Goal: Answer question/provide support: Share knowledge or assist other users

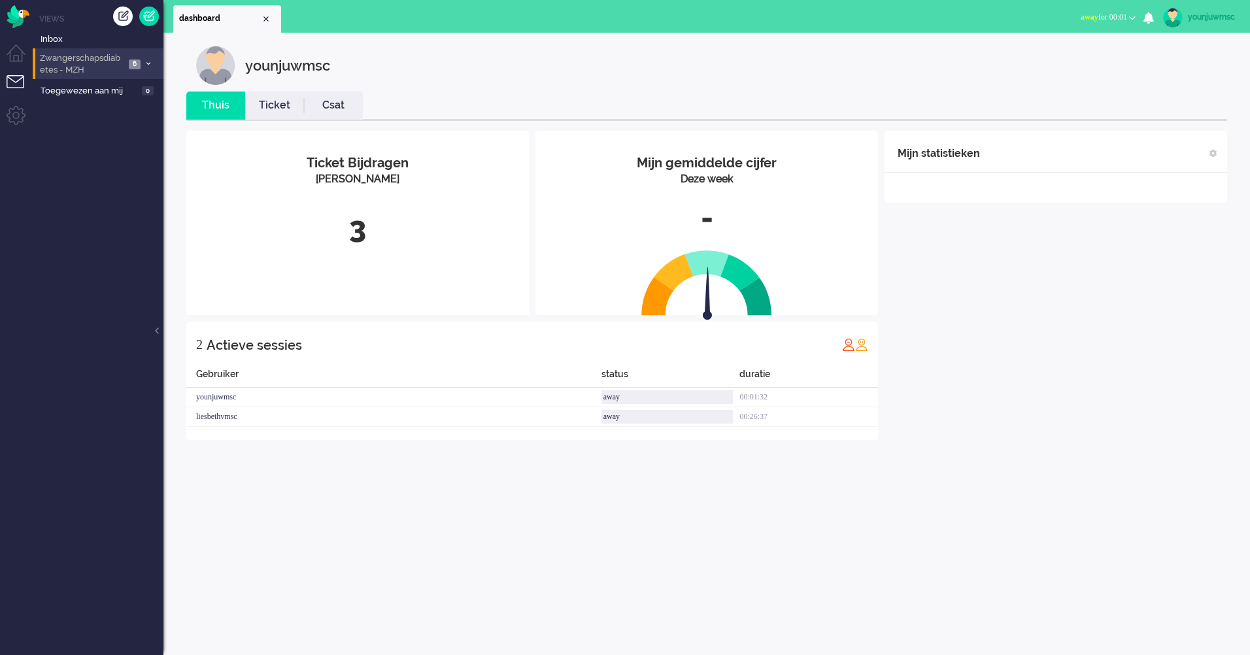
click at [103, 57] on span "Zwangerschapsdiabetes - MZH" at bounding box center [81, 64] width 87 height 24
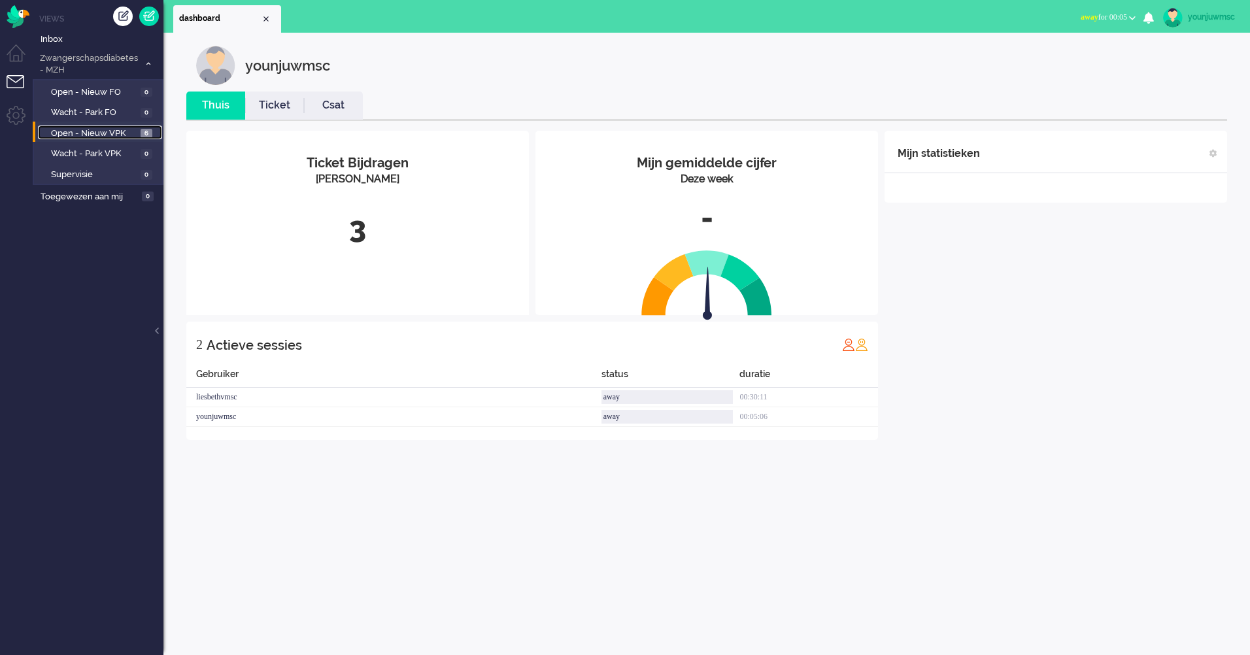
click at [97, 133] on span "Open - Nieuw VPK" at bounding box center [94, 133] width 86 height 12
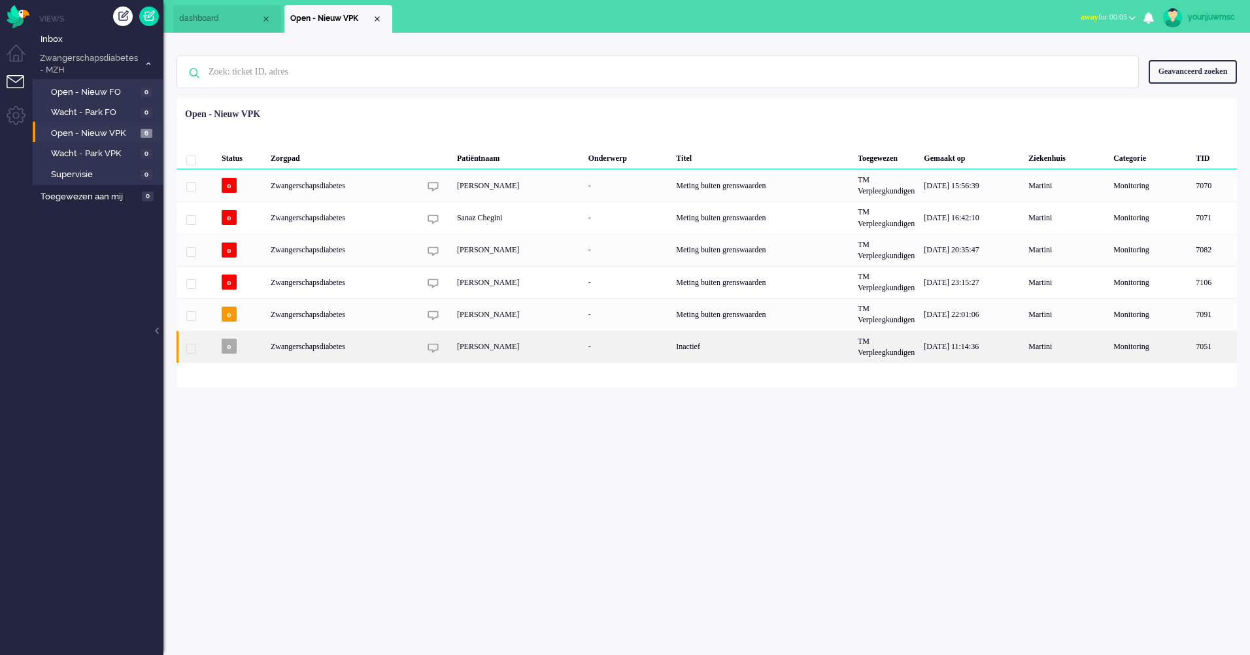
click at [498, 350] on div "[PERSON_NAME]" at bounding box center [517, 347] width 131 height 32
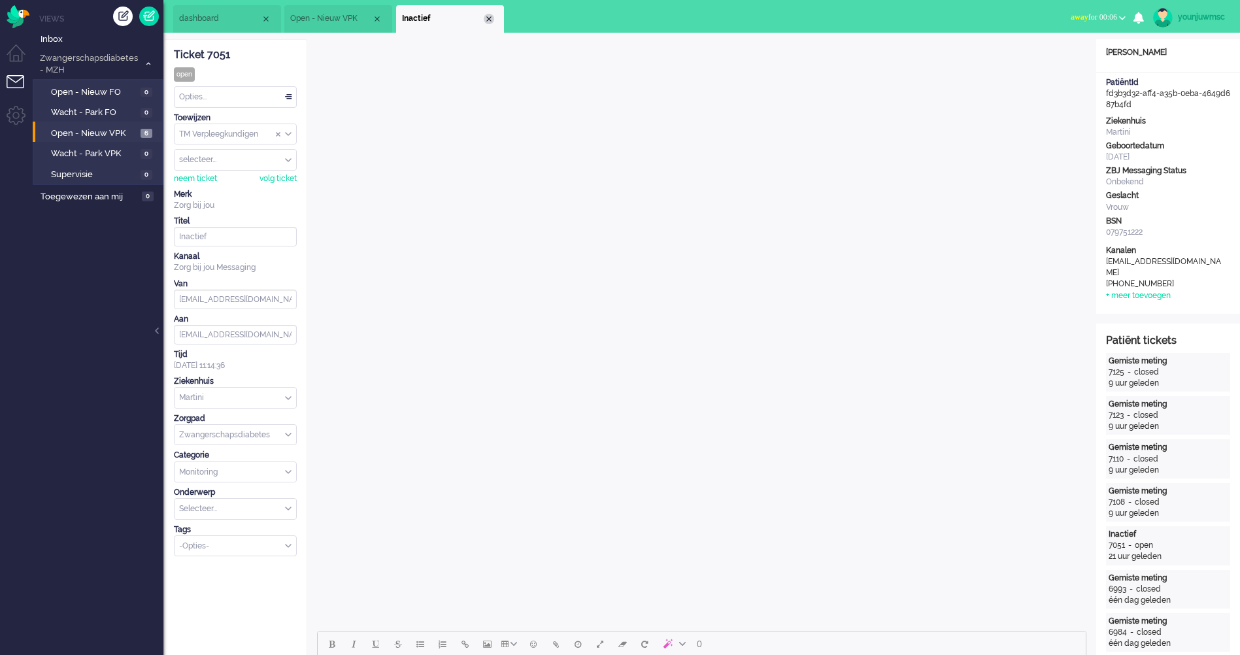
click at [486, 19] on div "Close tab" at bounding box center [489, 19] width 10 height 10
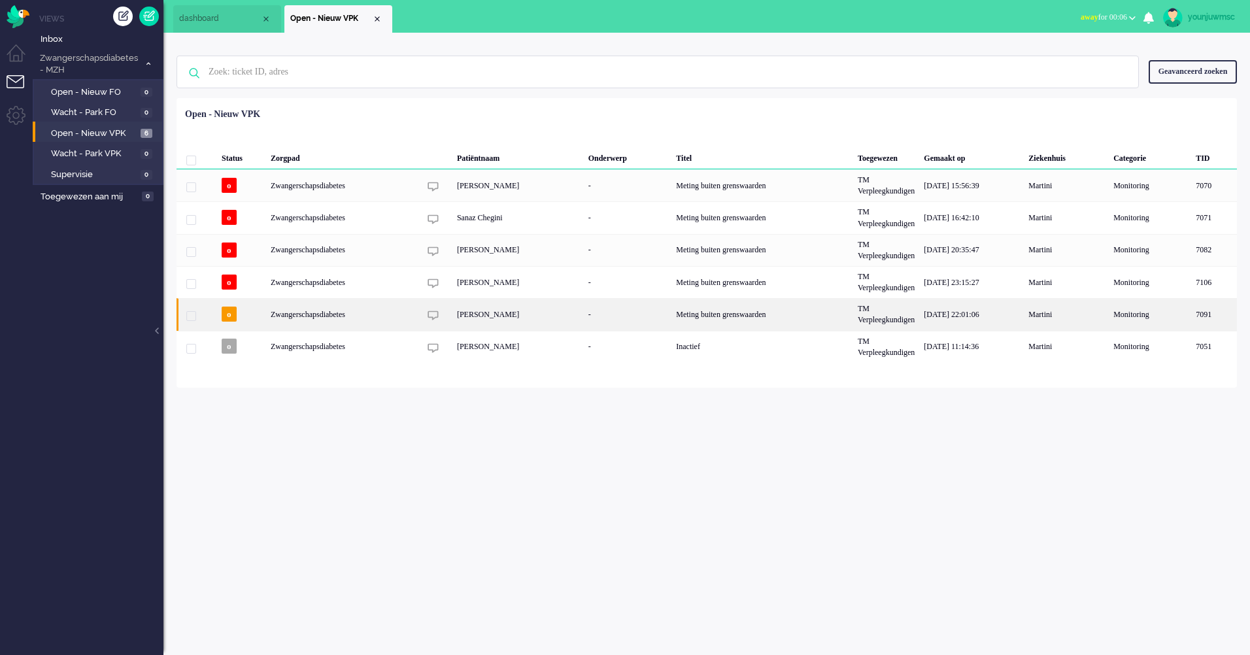
click at [705, 311] on div "Meting buiten grenswaarden" at bounding box center [762, 314] width 182 height 32
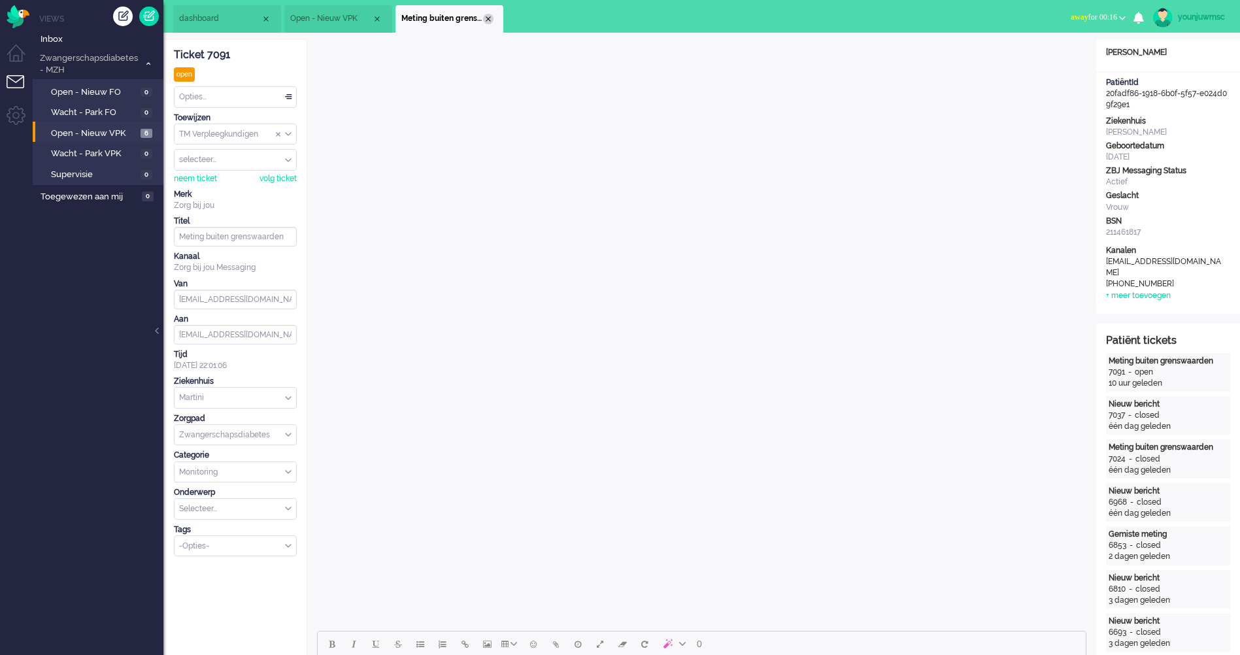
click at [489, 19] on div "Close tab" at bounding box center [488, 19] width 10 height 10
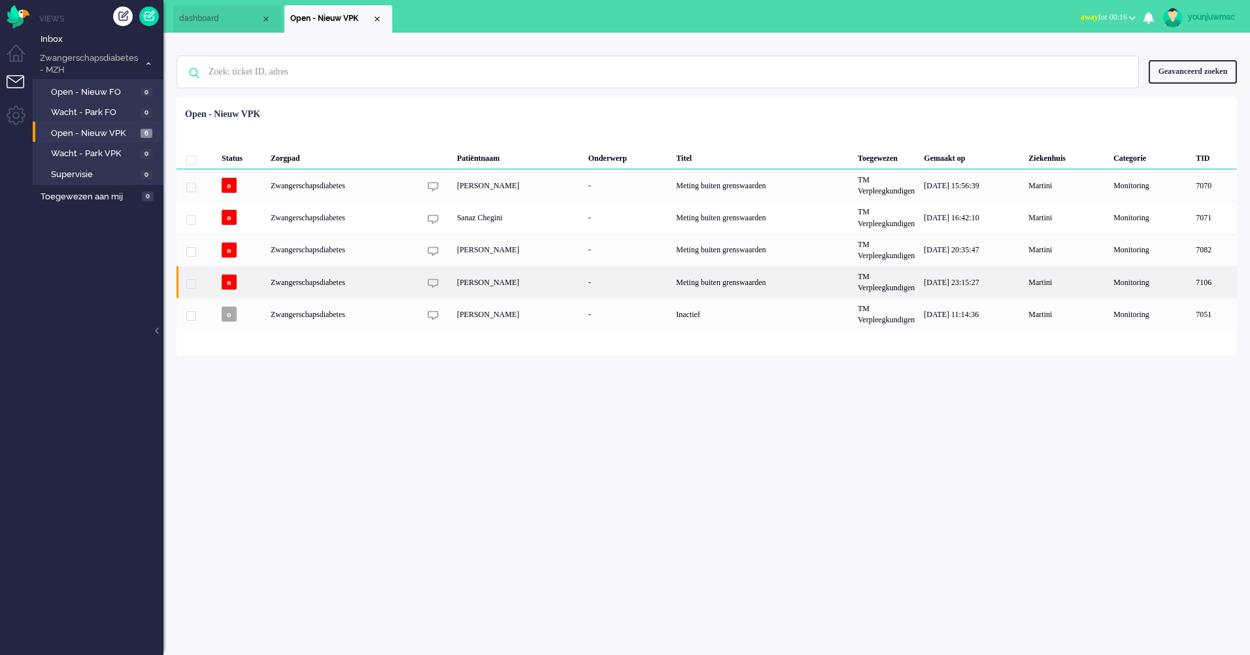
click at [484, 282] on div "Manon Zhang" at bounding box center [517, 282] width 131 height 32
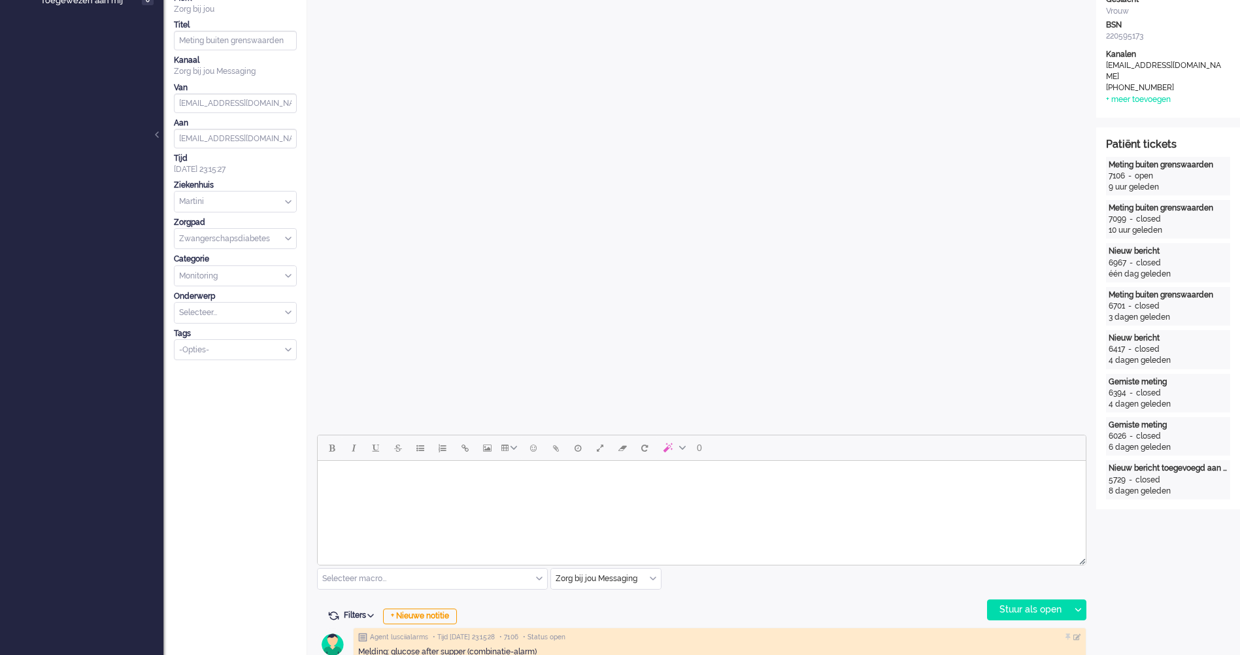
scroll to position [457, 0]
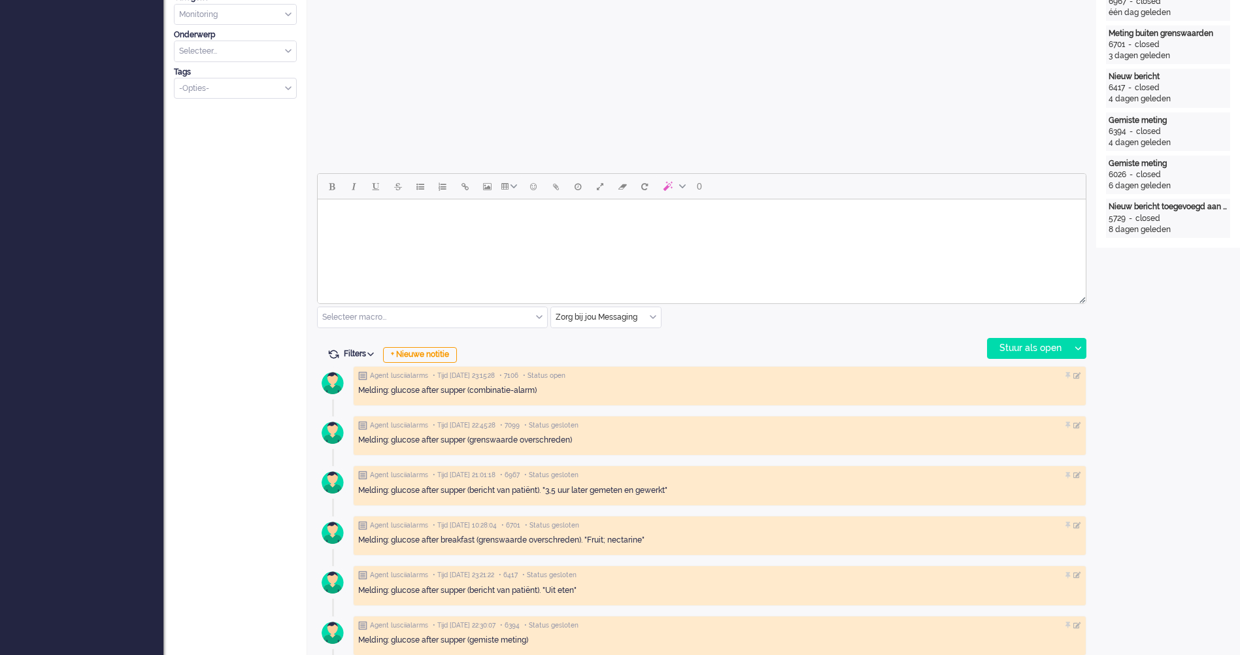
click at [465, 299] on div at bounding box center [702, 297] width 768 height 12
click at [499, 231] on html at bounding box center [702, 215] width 768 height 33
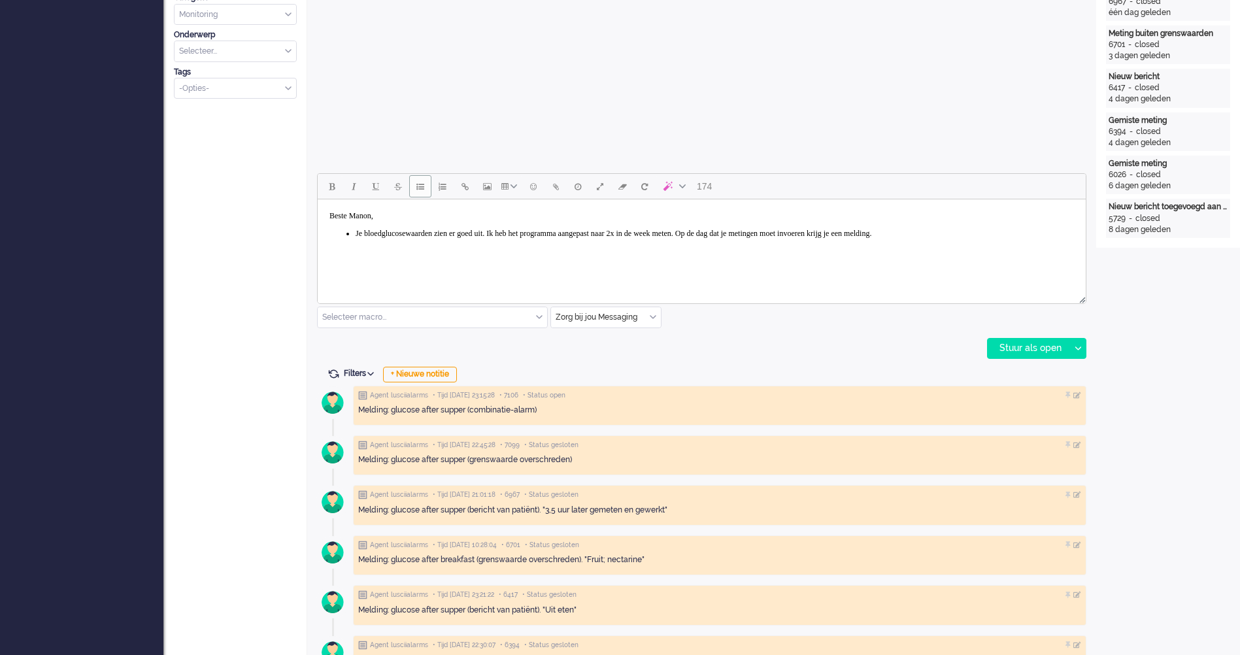
drag, startPoint x: 365, startPoint y: 243, endPoint x: 357, endPoint y: 239, distance: 8.2
click at [365, 242] on body "Beste Manon, Je bloedglucosewaarden zien er goed uit. Ik heb het programma aang…" at bounding box center [701, 234] width 757 height 58
click at [356, 239] on body "Beste Manon, Je bloedglucosewaarden zien er goed uit. Ik heb het programma aang…" at bounding box center [701, 234] width 757 height 58
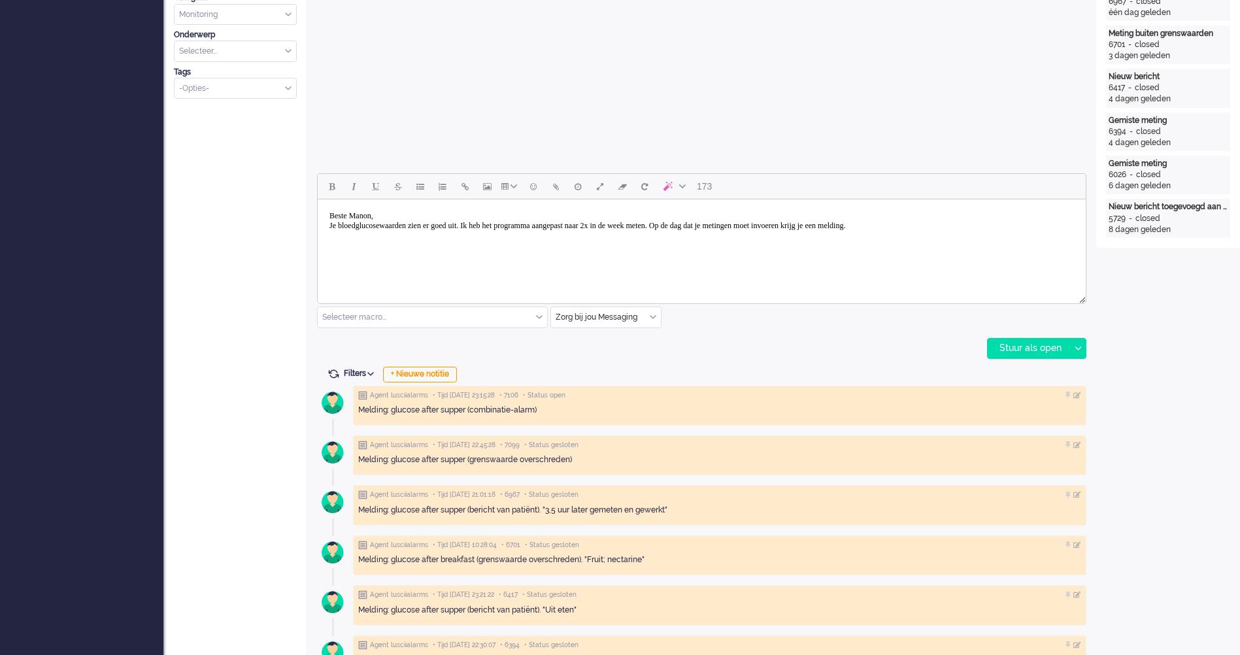
click at [629, 229] on body "Beste Manon, Je bloedglucosewaarden zien er goed uit. Ik heb het programma aang…" at bounding box center [701, 226] width 757 height 42
click at [655, 224] on body "Beste Manon, Je bloedglucosewaarden zien er goed uit. Ik heb het programma aang…" at bounding box center [701, 226] width 757 height 42
click at [999, 224] on body "Beste Manon, Je bloedglucosewaarden zien er goed uit. Ik heb het programma aang…" at bounding box center [701, 226] width 757 height 42
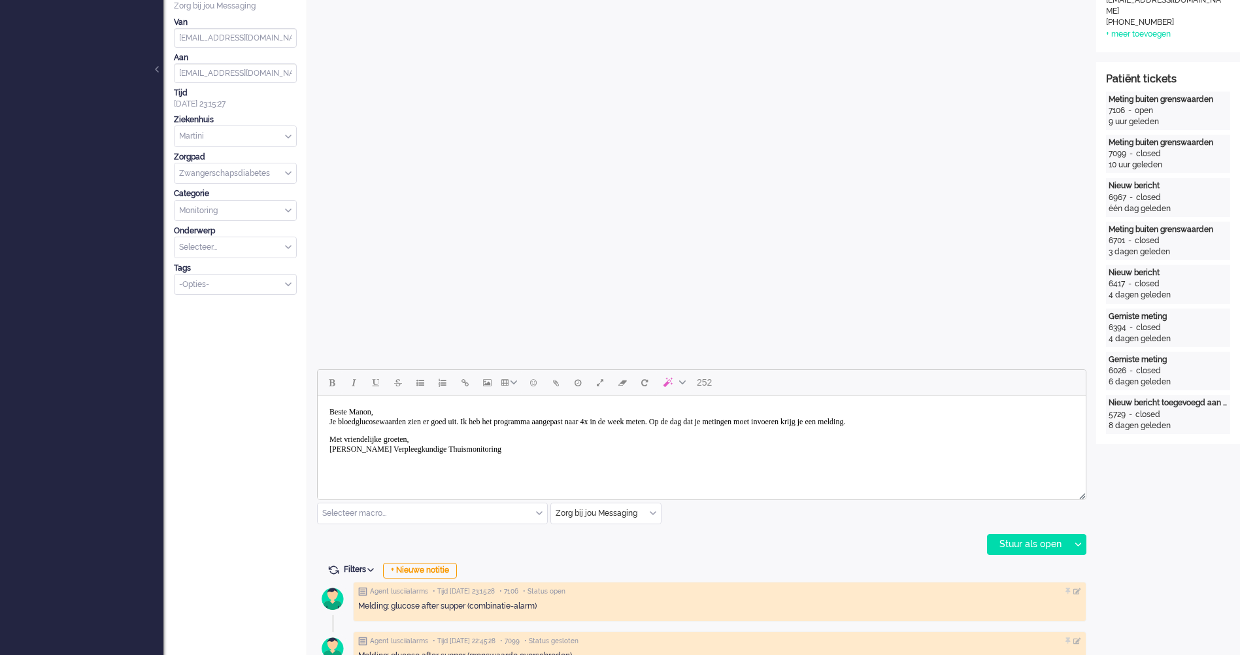
scroll to position [523, 0]
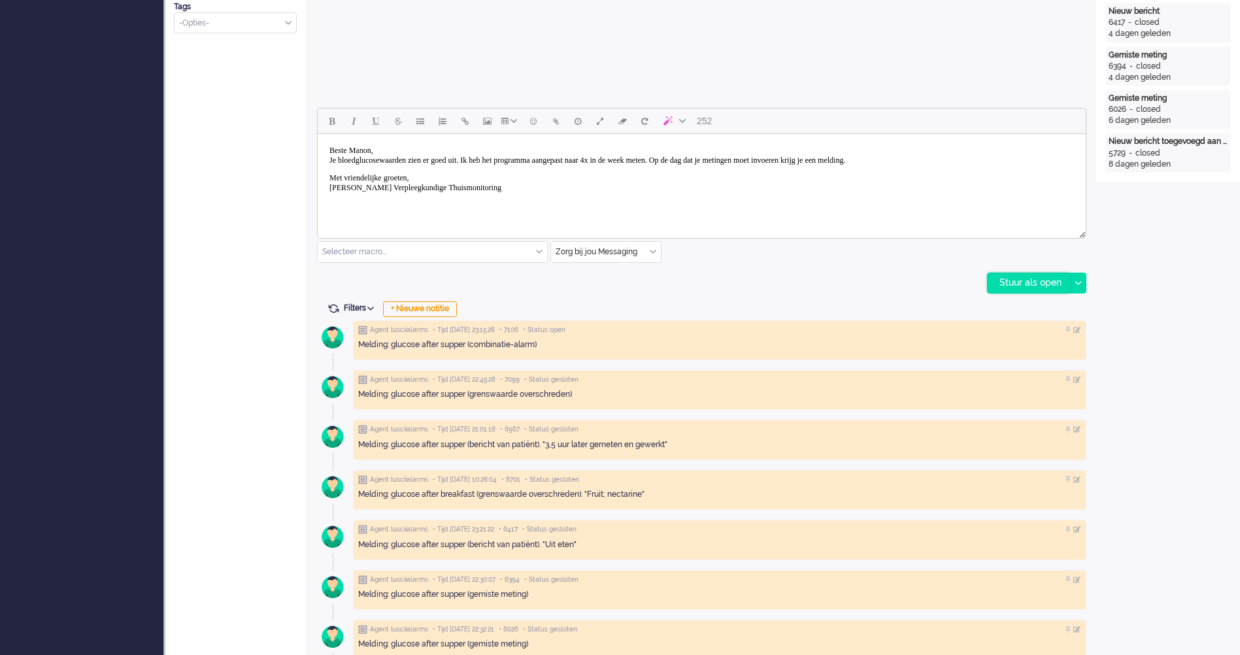
click at [1020, 289] on div "Stuur als open" at bounding box center [1028, 283] width 82 height 20
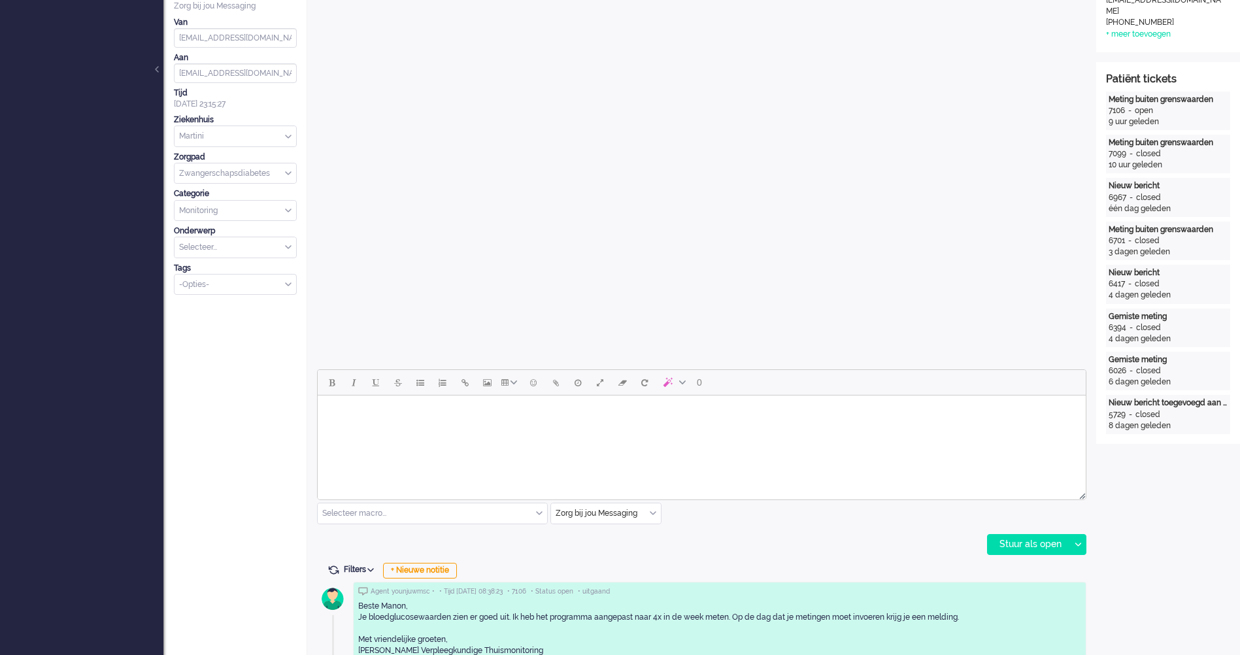
scroll to position [0, 0]
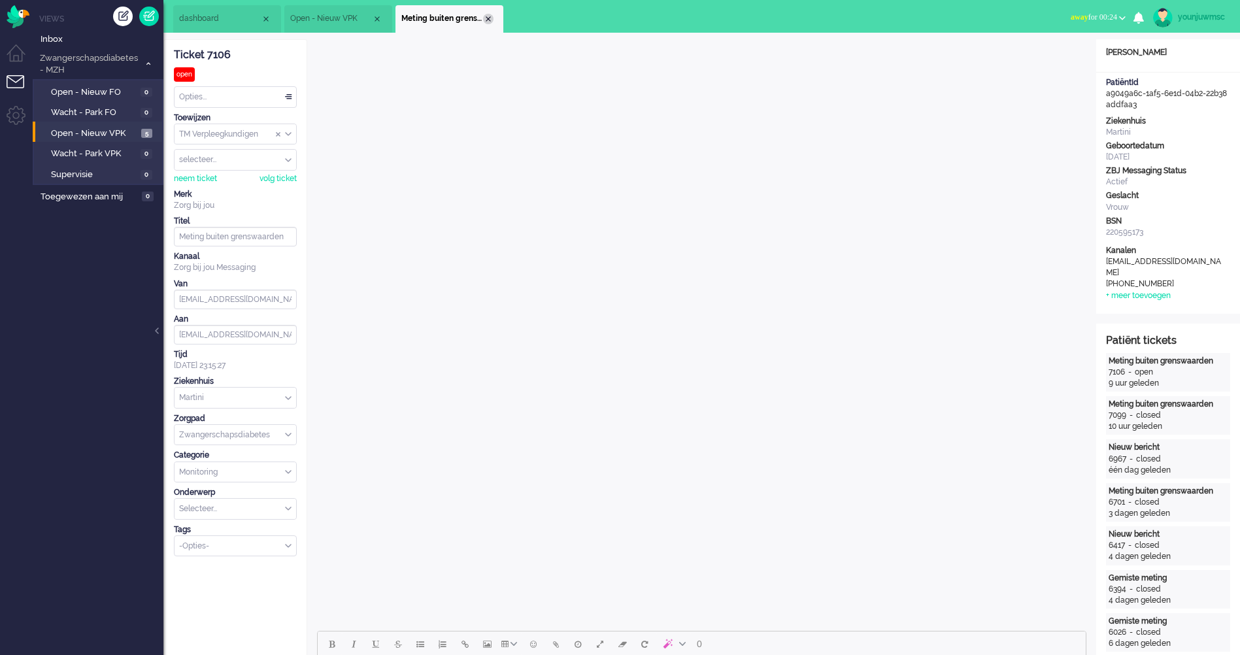
click at [486, 20] on div "Close tab" at bounding box center [488, 19] width 10 height 10
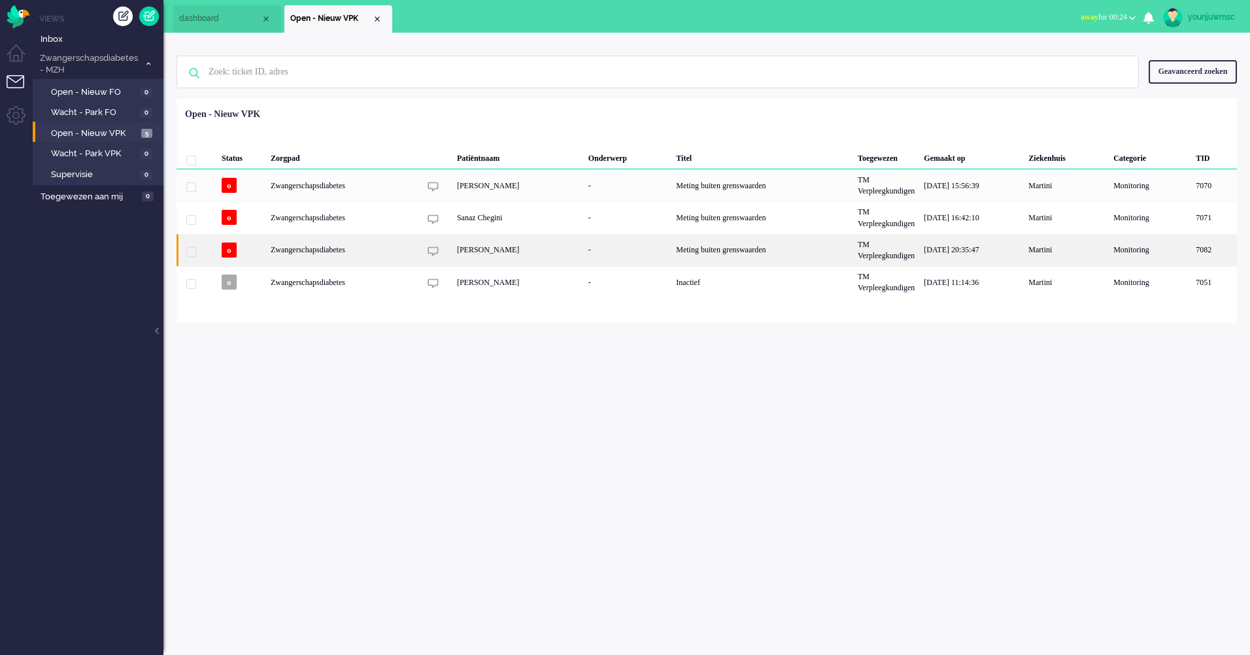
click at [488, 256] on div "Leyla Poyraz" at bounding box center [517, 250] width 131 height 32
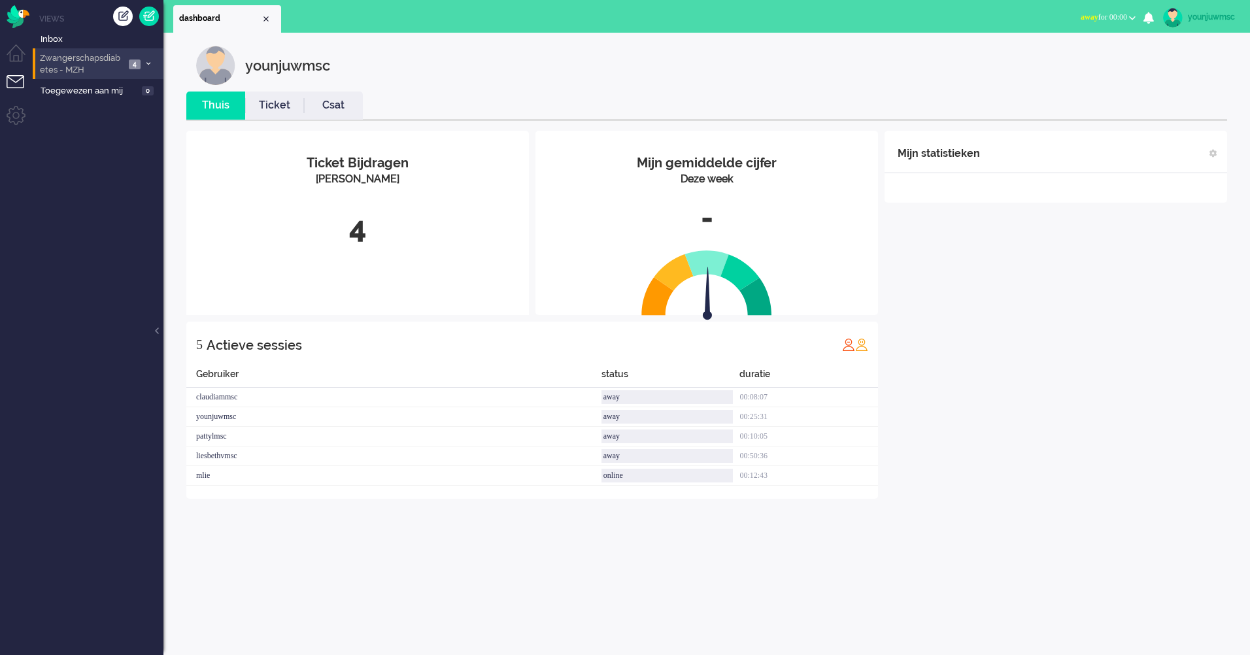
click at [110, 70] on span "Zwangerschapsdiabetes - MZH" at bounding box center [81, 64] width 87 height 24
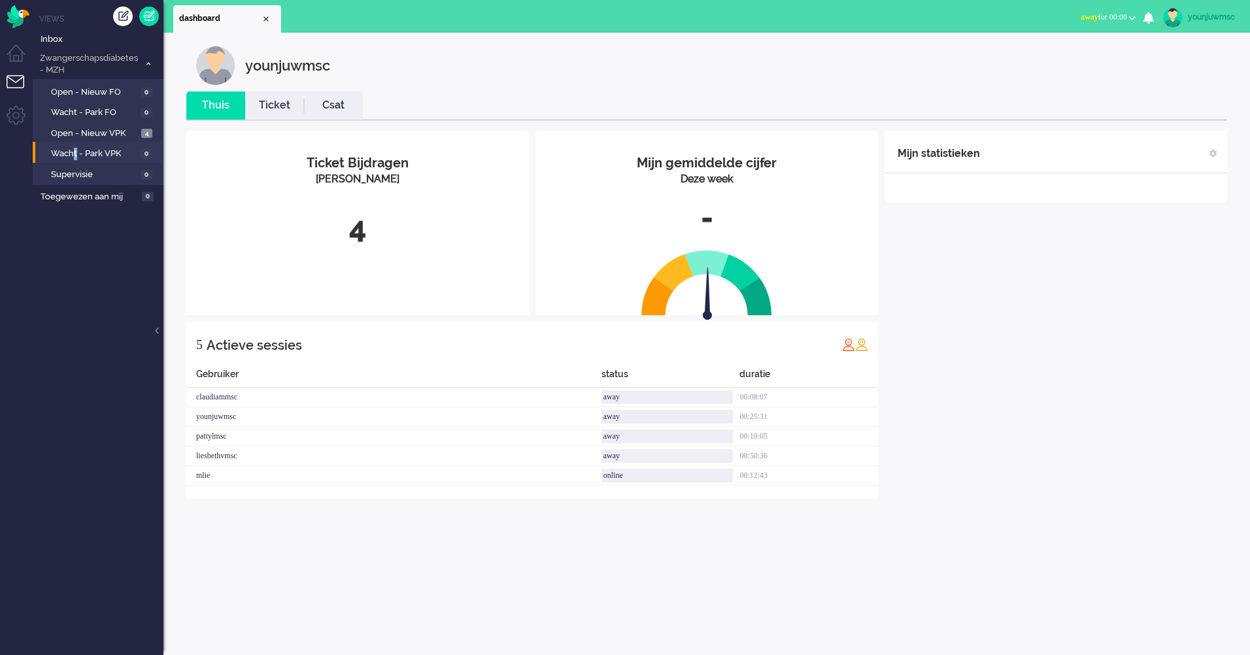
click at [76, 142] on li "Wacht - Park VPK 0" at bounding box center [97, 152] width 129 height 21
drag, startPoint x: 76, startPoint y: 142, endPoint x: 79, endPoint y: 137, distance: 6.7
click at [79, 137] on span "Open - Nieuw VPK" at bounding box center [94, 133] width 87 height 12
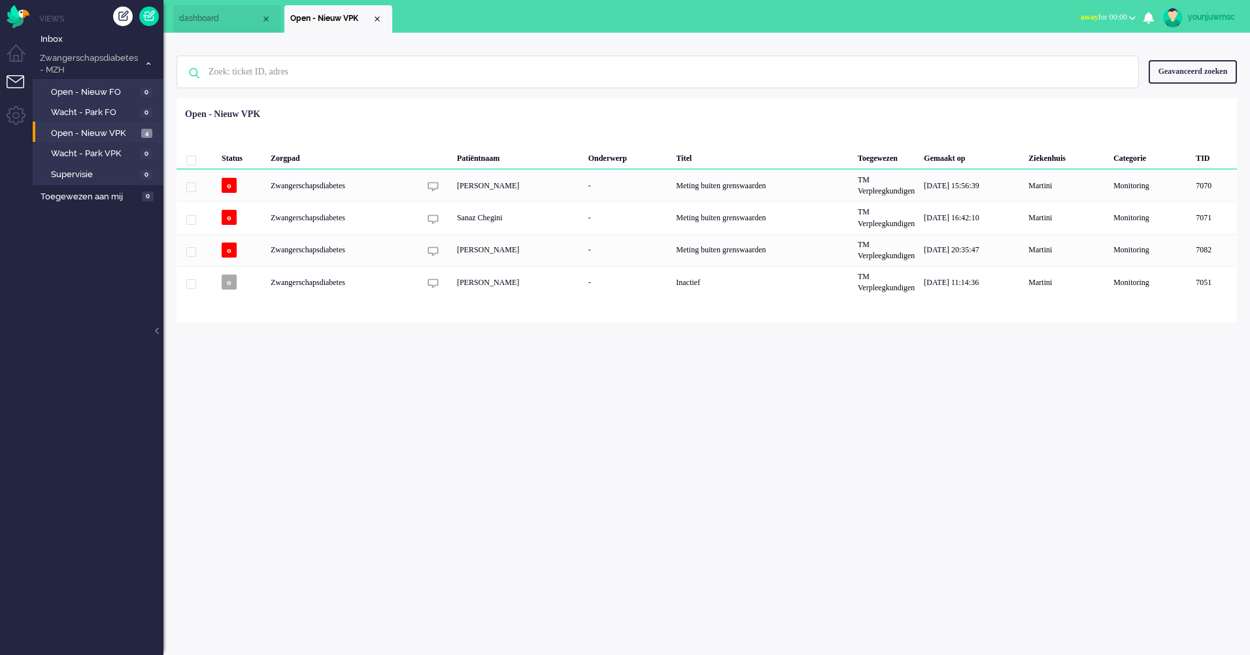
click at [518, 368] on div "younjuwmsc Thuis Ticket Csat Mijn gemiddelde cijfer Deze week - Ticket Bijdrage…" at bounding box center [706, 344] width 1086 height 622
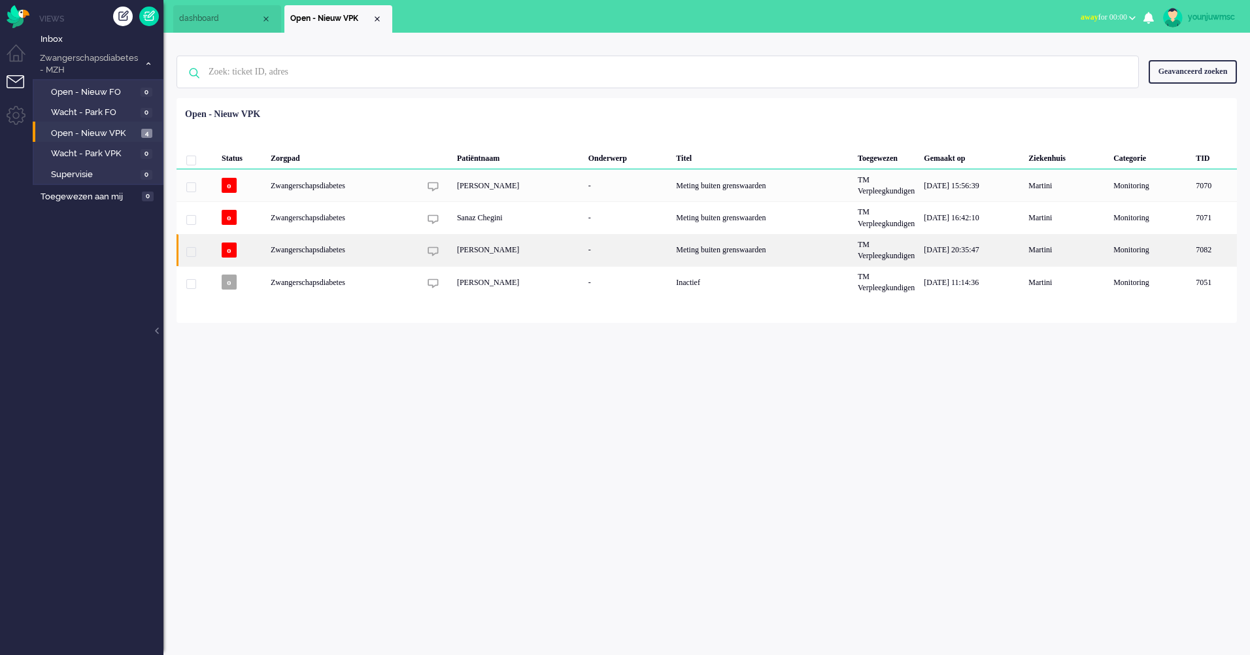
click at [486, 257] on div "Leyla Poyraz" at bounding box center [517, 250] width 131 height 32
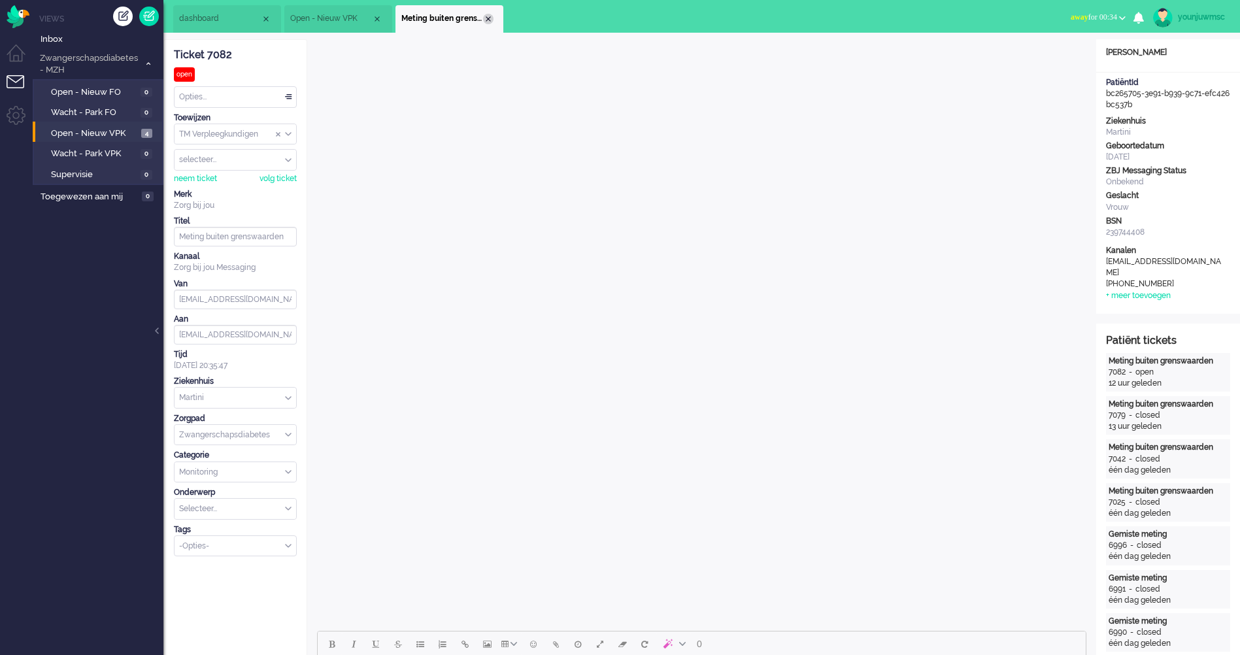
click at [485, 23] on div "Close tab" at bounding box center [488, 19] width 10 height 10
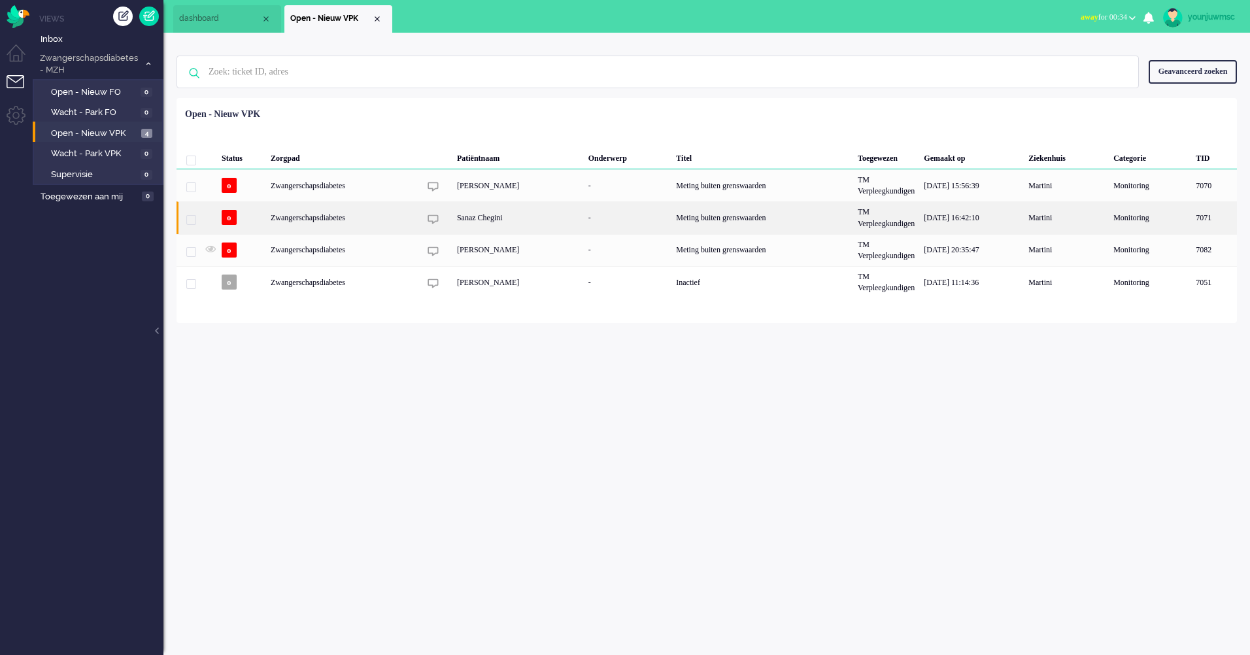
click at [493, 220] on div "Sanaz Chegini" at bounding box center [517, 217] width 131 height 32
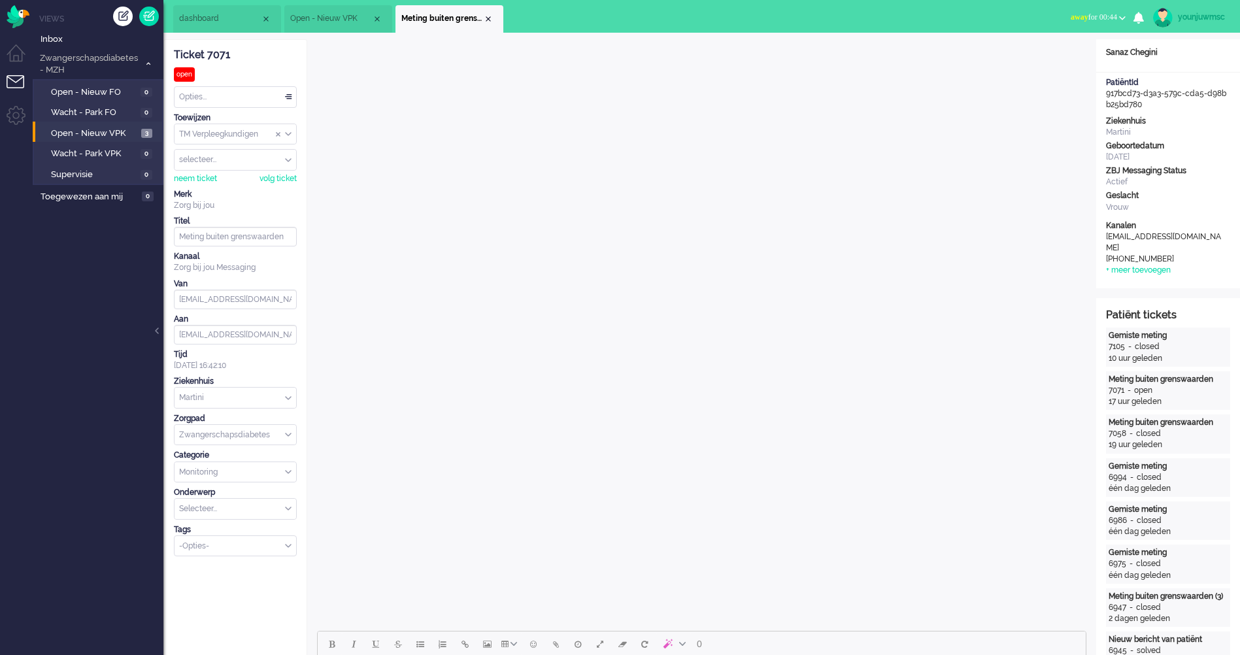
click at [480, 22] on span "Meting buiten grenswaarden" at bounding box center [442, 18] width 82 height 11
click at [489, 21] on div "Close tab" at bounding box center [488, 19] width 10 height 10
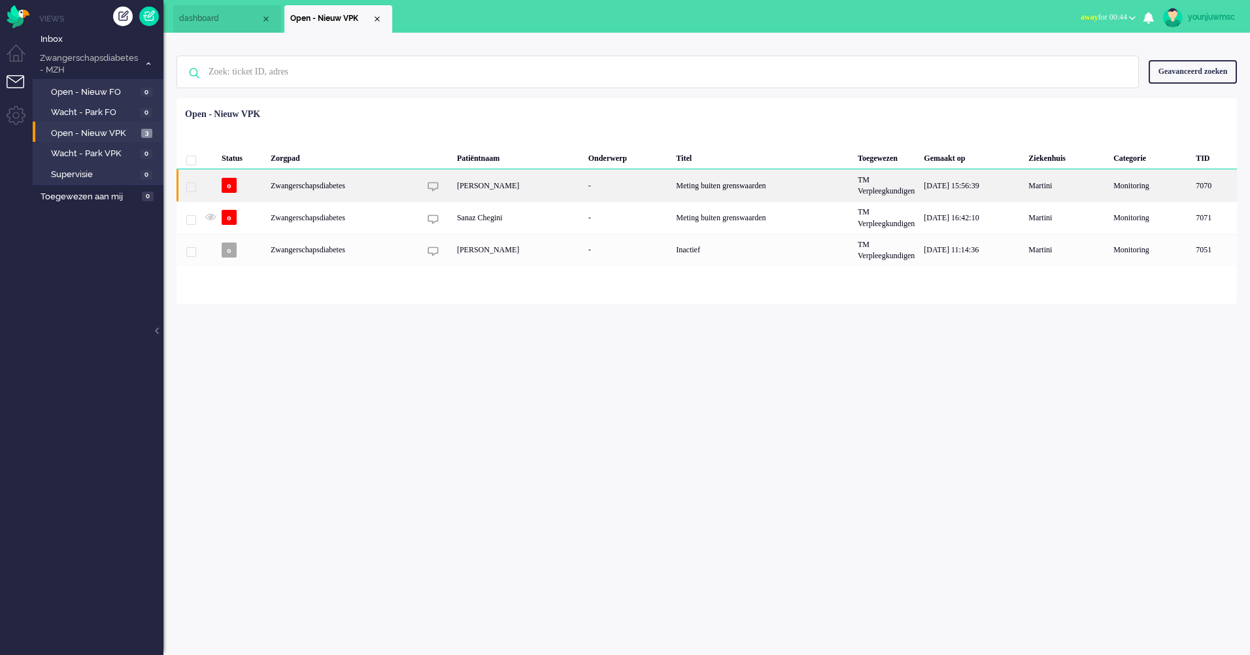
click at [502, 187] on div "[PERSON_NAME]" at bounding box center [517, 185] width 131 height 32
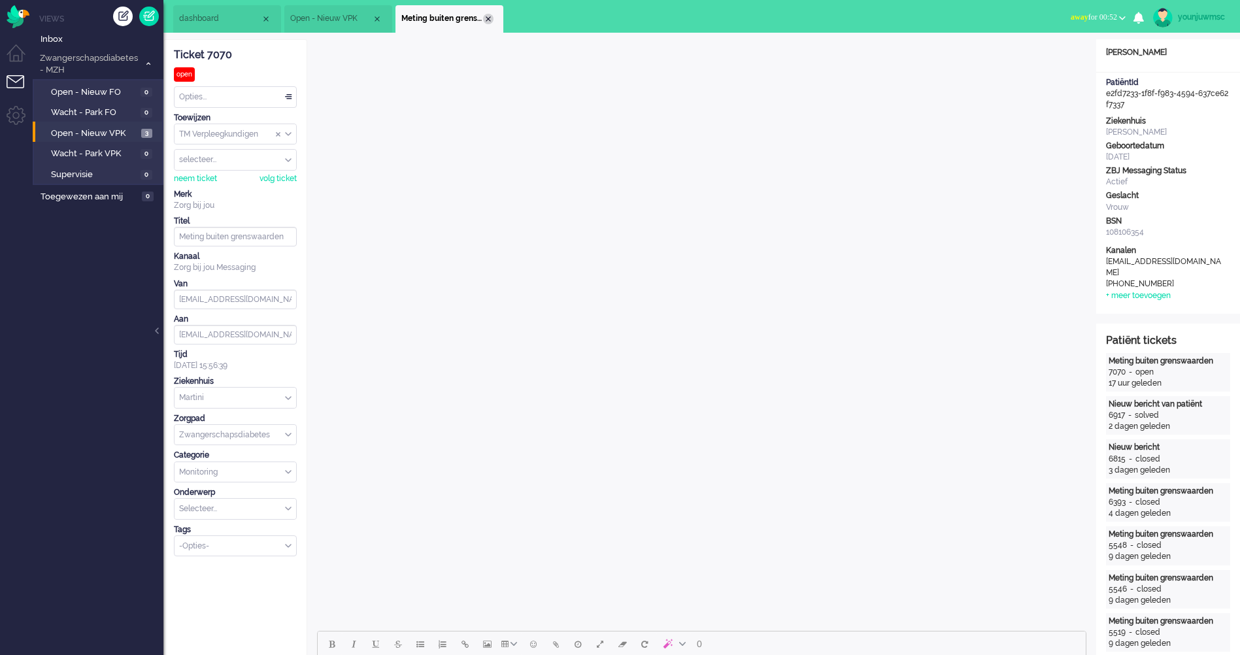
click at [489, 16] on div "Close tab" at bounding box center [488, 19] width 10 height 10
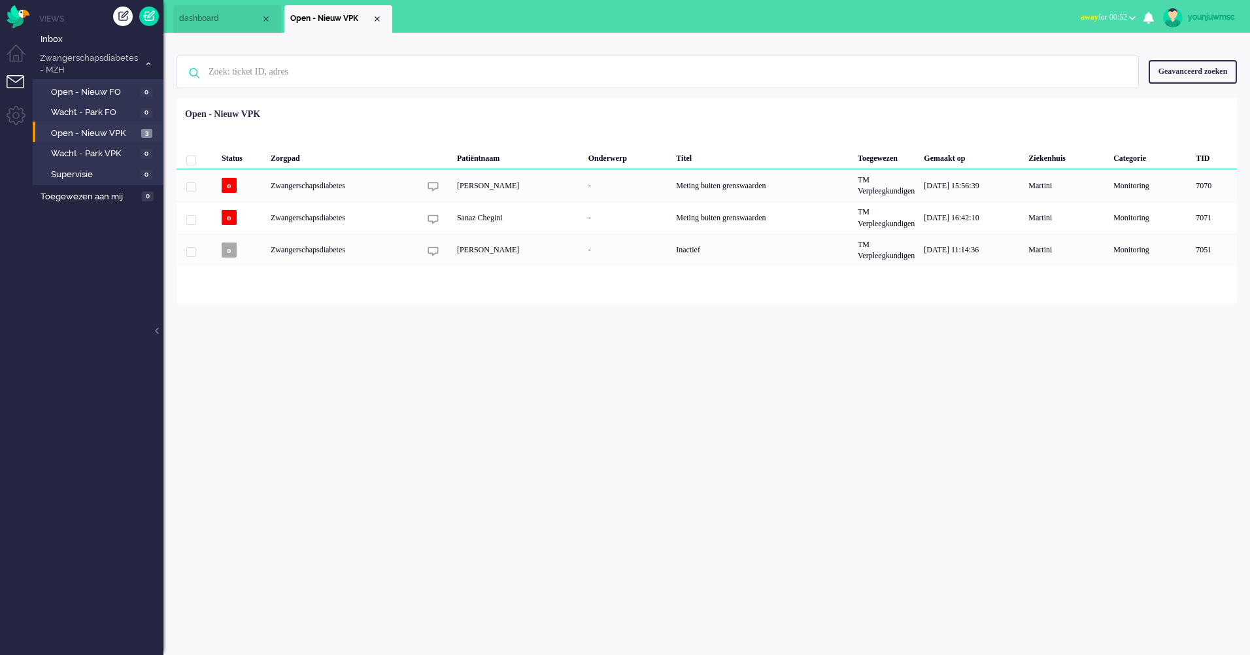
click at [386, 342] on div "younjuwmsc Thuis Ticket Csat Mijn gemiddelde cijfer Deze week - Ticket Bijdrage…" at bounding box center [706, 344] width 1086 height 622
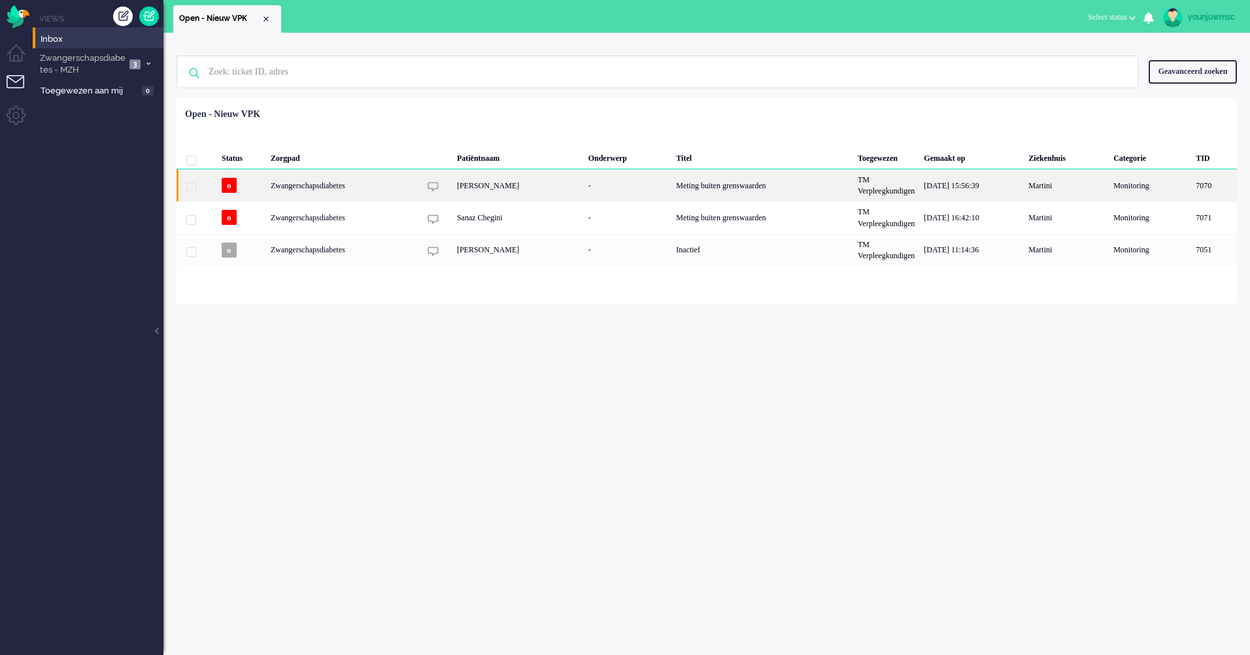
click at [497, 193] on div "[PERSON_NAME]" at bounding box center [517, 185] width 131 height 32
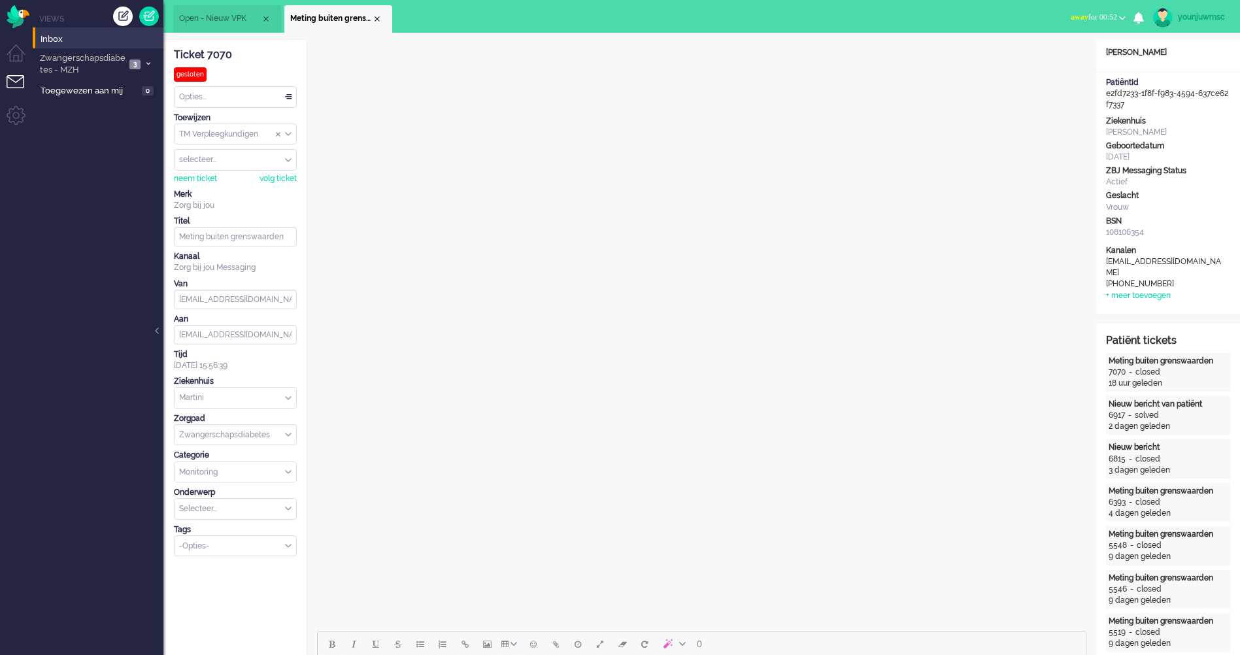
click at [382, 16] on li "Meting buiten grenswaarden" at bounding box center [338, 18] width 108 height 27
click at [233, 22] on span "Open - Nieuw VPK" at bounding box center [220, 18] width 82 height 11
